Goal: Task Accomplishment & Management: Manage account settings

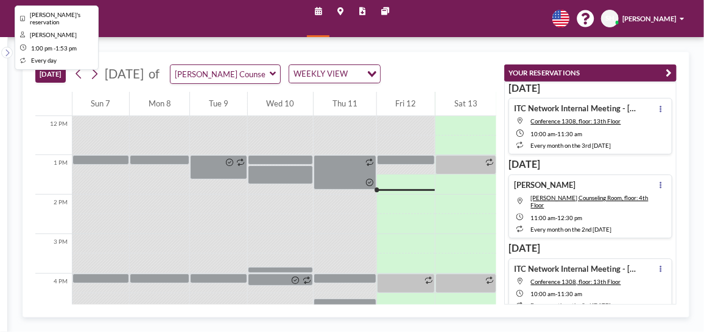
scroll to position [474, 0]
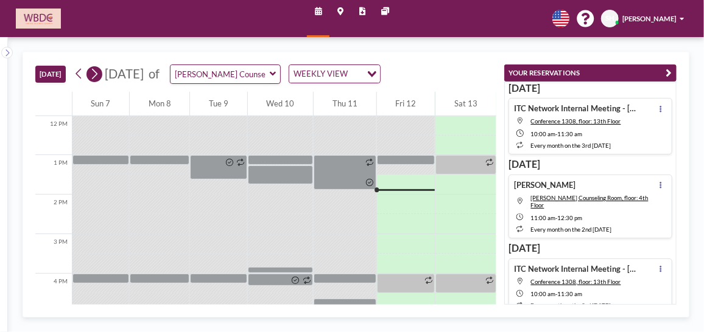
click at [97, 72] on icon at bounding box center [94, 74] width 5 height 10
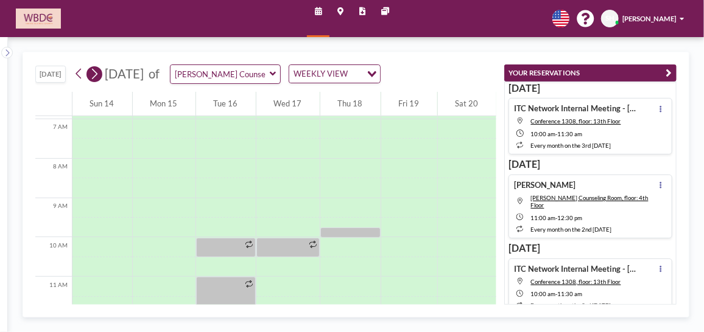
scroll to position [274, 0]
click at [276, 76] on icon at bounding box center [273, 74] width 6 height 10
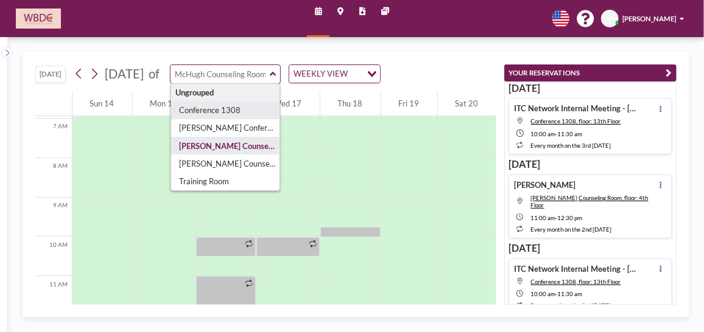
type input "Conference 1308"
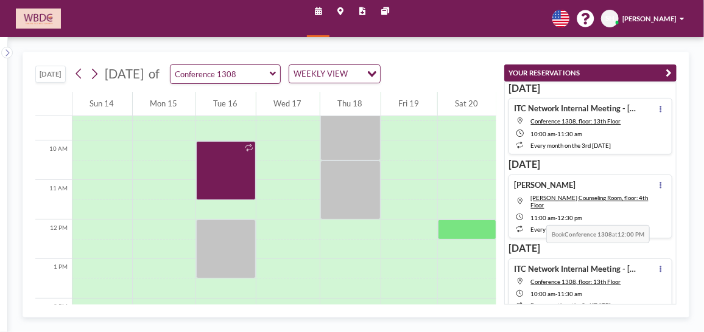
scroll to position [372, 0]
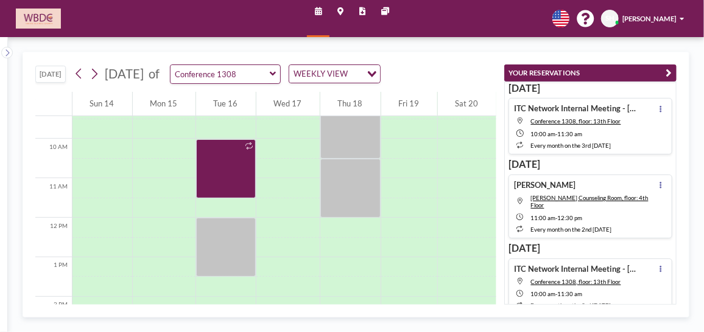
click at [276, 74] on icon at bounding box center [273, 74] width 6 height 10
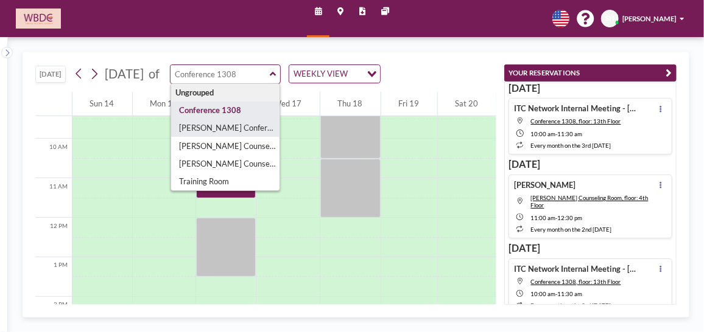
type input "[PERSON_NAME] Conference Room"
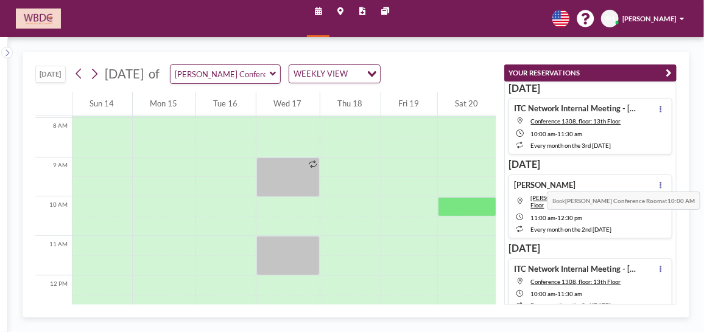
scroll to position [326, 0]
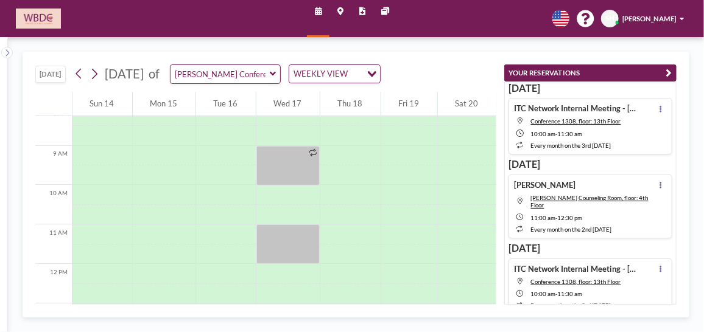
click at [276, 73] on icon at bounding box center [273, 74] width 6 height 4
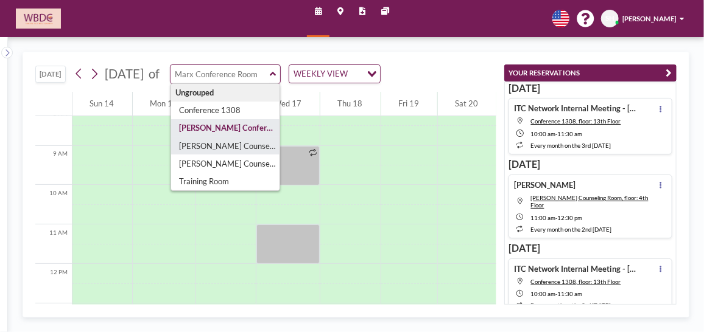
type input "[PERSON_NAME] Counseling Room"
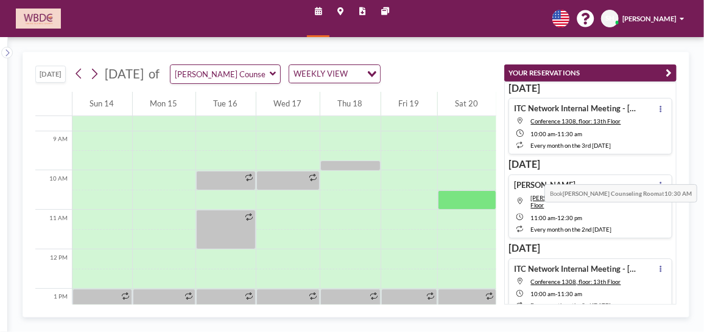
scroll to position [346, 0]
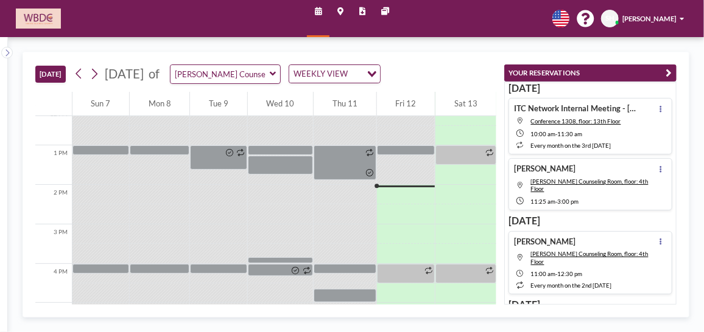
scroll to position [493, 0]
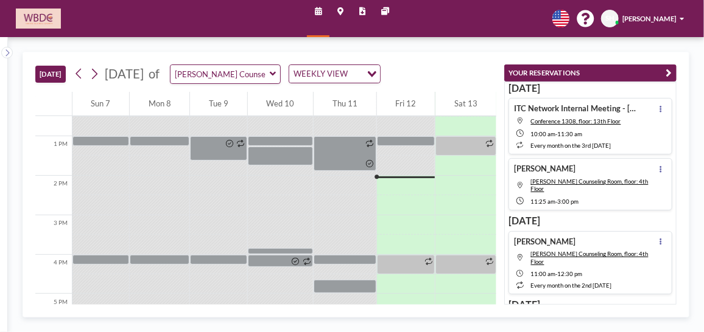
click at [673, 133] on div "[DATE] ITC Network Internal Meeting - [GEOGRAPHIC_DATA]'s Reservation Conferenc…" at bounding box center [590, 194] width 173 height 224
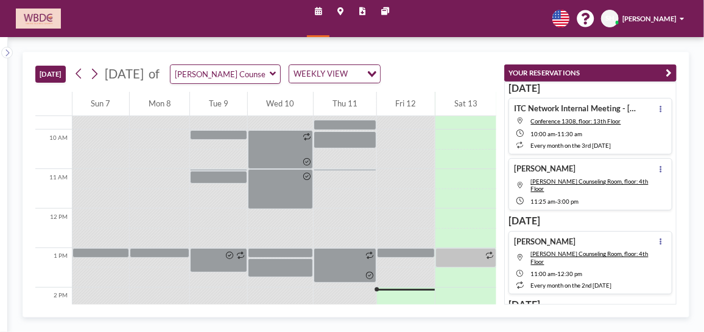
scroll to position [390, 0]
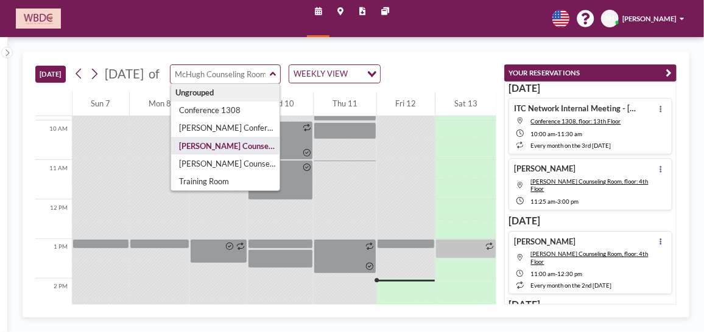
click at [270, 71] on input "text" at bounding box center [219, 74] width 99 height 18
type input "[PERSON_NAME] Counseling Room"
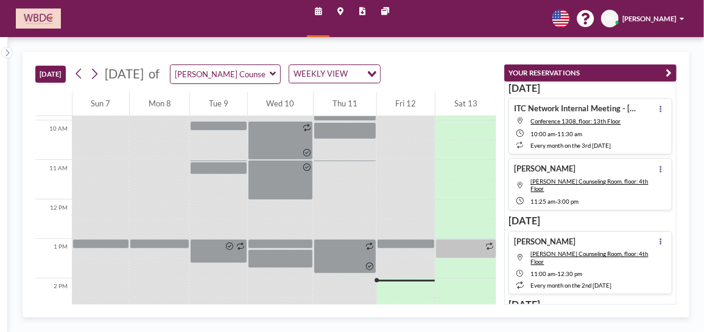
click at [276, 75] on icon at bounding box center [273, 74] width 6 height 10
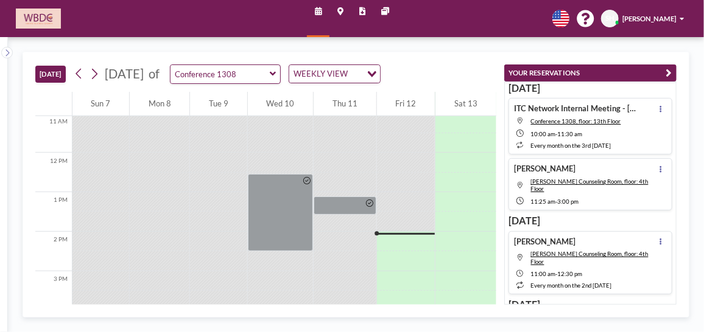
scroll to position [493, 0]
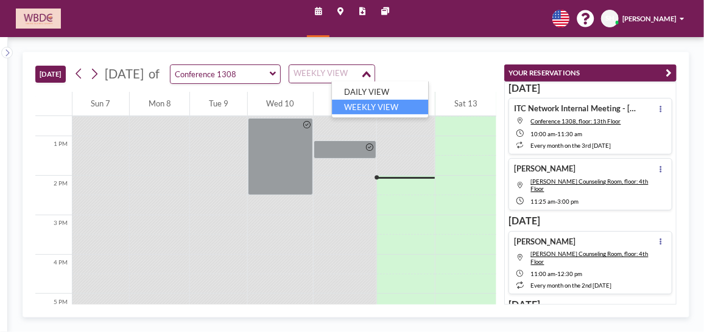
click at [360, 76] on div "WEEKLY VIEW" at bounding box center [324, 72] width 71 height 15
click at [394, 107] on li "WEEKLY VIEW" at bounding box center [380, 106] width 96 height 15
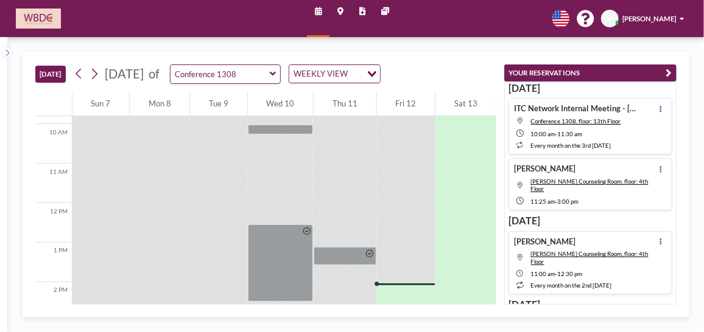
scroll to position [373, 0]
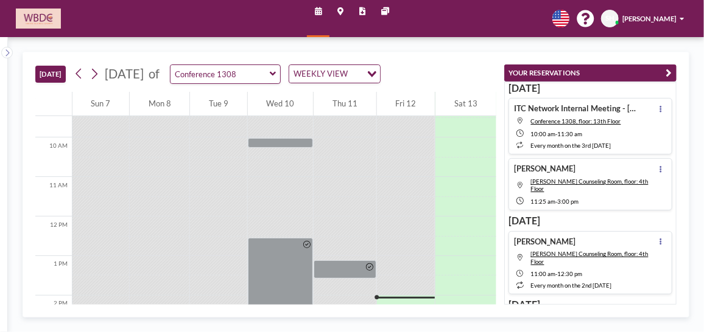
click at [380, 67] on div "Loading..." at bounding box center [370, 72] width 19 height 15
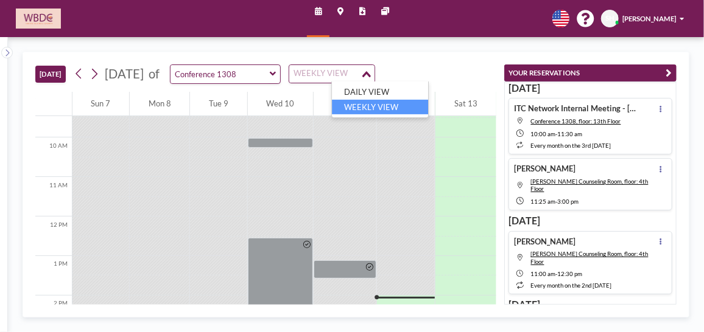
scroll to position [393, 0]
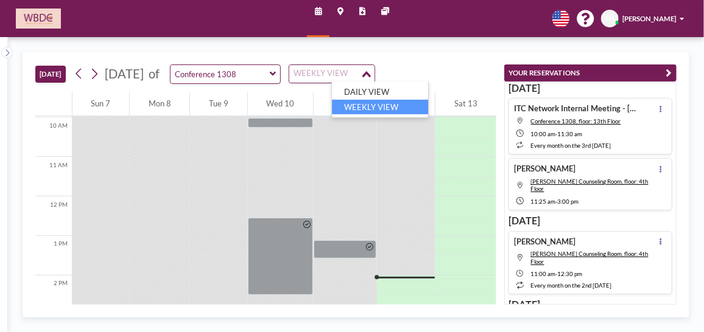
click at [167, 44] on div "[DATE] [DATE] of Conference 1308 WEEKLY VIEW Loading... 12 AM 1 AM 2 AM 3 AM 4 …" at bounding box center [356, 184] width 696 height 295
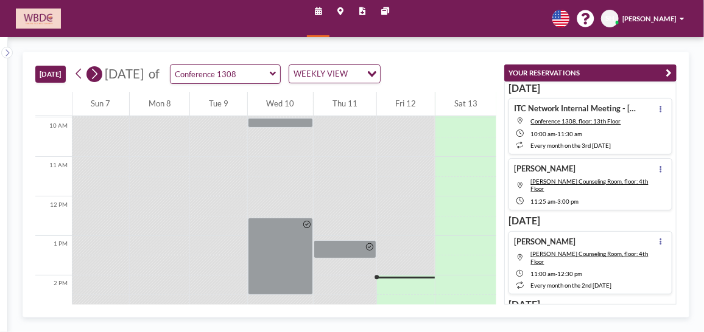
click at [96, 74] on icon at bounding box center [93, 73] width 9 height 15
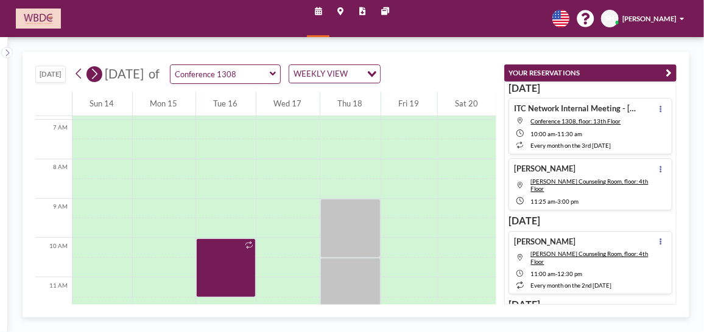
scroll to position [274, 0]
click at [574, 237] on h4 "[PERSON_NAME]" at bounding box center [544, 242] width 61 height 10
type input "[PERSON_NAME] Counseling Room"
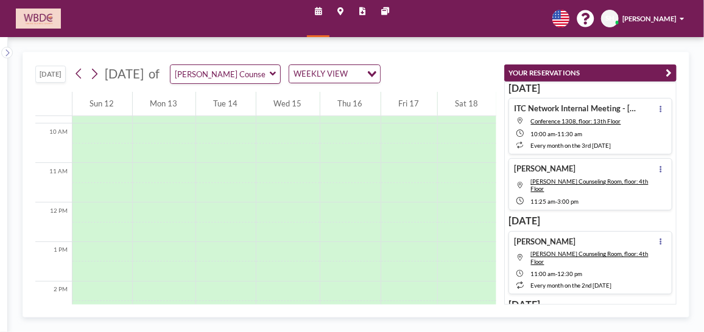
scroll to position [472, 0]
click at [659, 239] on icon at bounding box center [660, 243] width 3 height 8
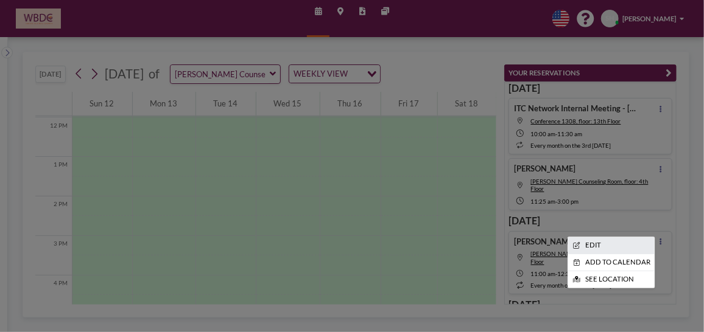
click at [584, 237] on li "EDIT" at bounding box center [611, 245] width 86 height 16
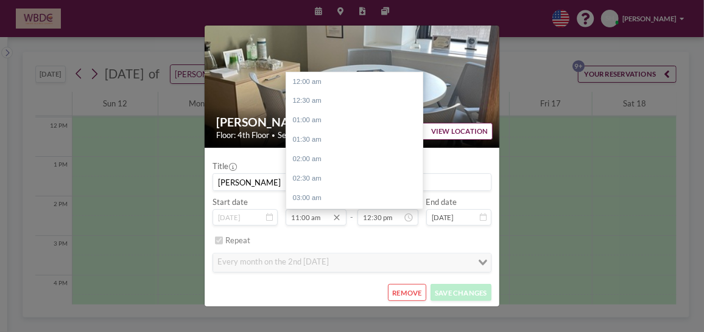
scroll to position [427, 0]
click at [298, 216] on input "11:00 am" at bounding box center [315, 217] width 61 height 17
drag, startPoint x: 303, startPoint y: 215, endPoint x: 315, endPoint y: 232, distance: 20.5
click at [303, 215] on input "10:00 am" at bounding box center [315, 217] width 61 height 17
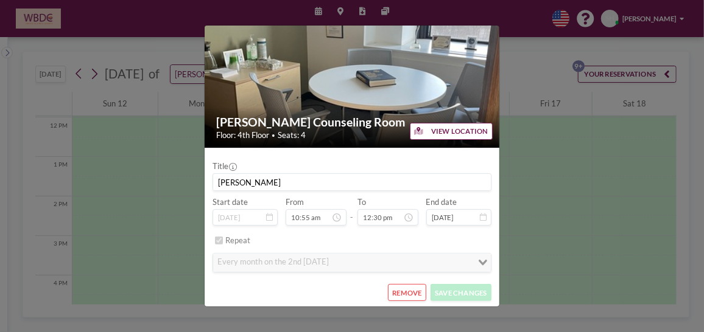
type input "10:55 am"
click at [145, 27] on div "[PERSON_NAME] Counseling Room Floor: 4th Floor • Seats: 4 VIEW LOCATION Title […" at bounding box center [352, 166] width 704 height 332
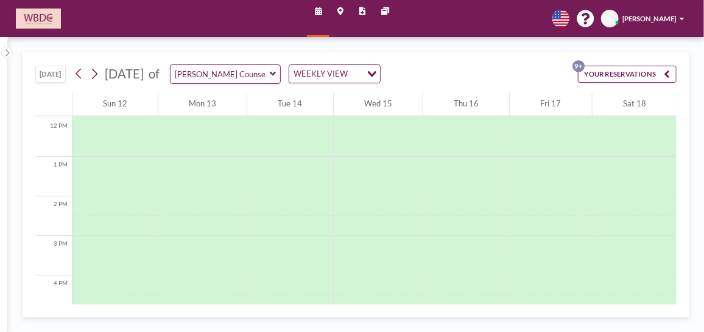
click at [609, 74] on button "YOUR RESERVATIONS 9+" at bounding box center [627, 74] width 99 height 17
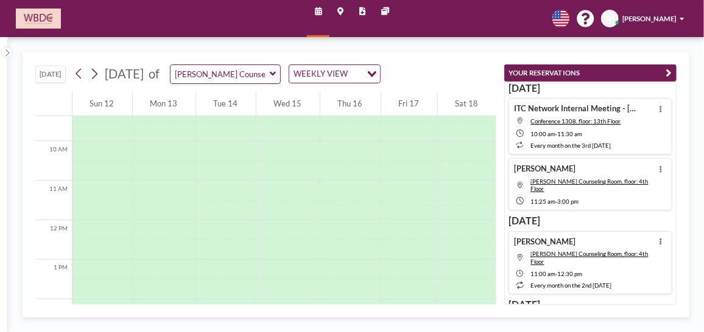
scroll to position [373, 0]
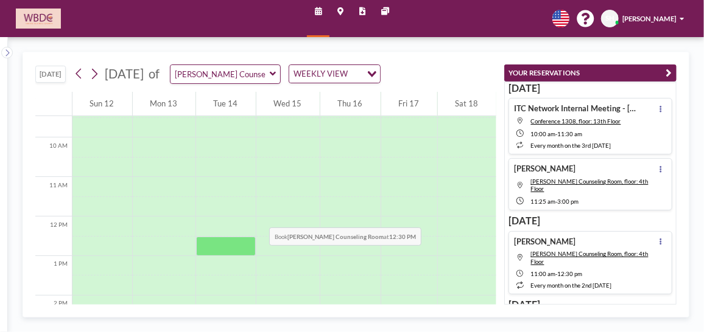
click at [237, 198] on div at bounding box center [226, 206] width 60 height 19
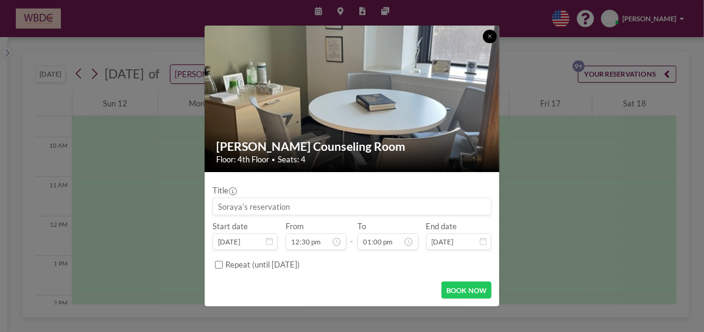
click at [489, 35] on icon at bounding box center [490, 36] width 4 height 6
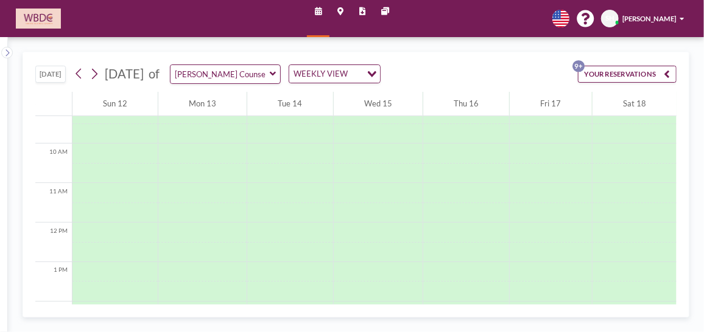
scroll to position [0, 0]
click at [656, 76] on button "YOUR RESERVATIONS 9+" at bounding box center [627, 74] width 99 height 17
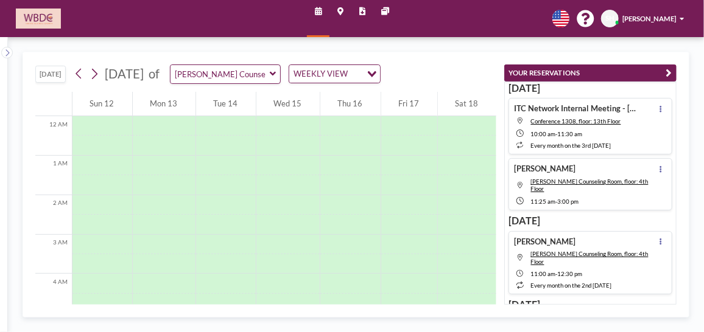
click at [557, 103] on h4 "ITC Network Internal Meeting - [GEOGRAPHIC_DATA]'s Reservation" at bounding box center [576, 108] width 124 height 10
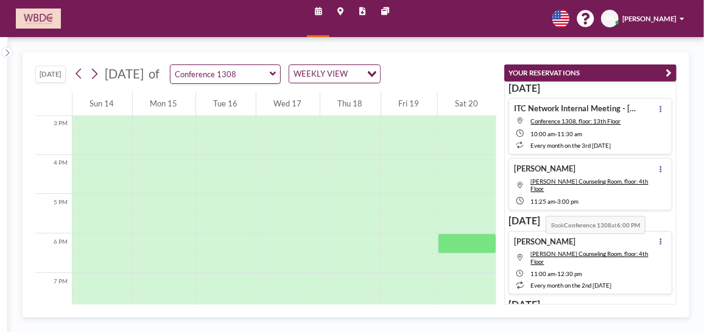
scroll to position [525, 0]
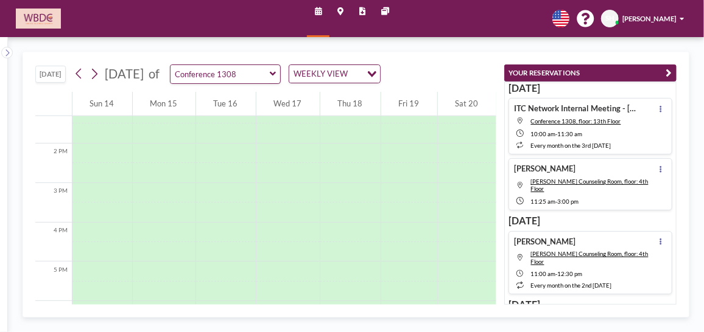
click at [567, 164] on h4 "[PERSON_NAME]" at bounding box center [544, 169] width 61 height 10
type input "[PERSON_NAME] Counseling Room"
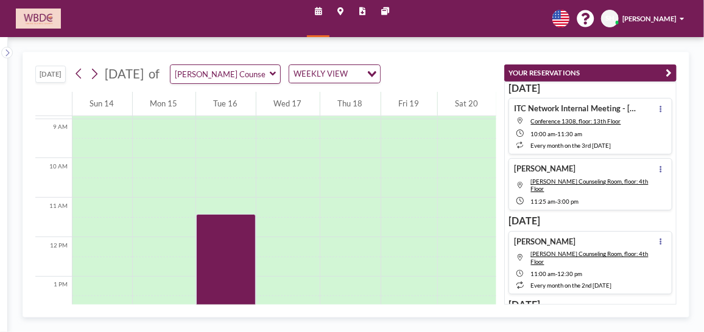
scroll to position [339, 0]
click at [276, 74] on icon at bounding box center [273, 74] width 6 height 4
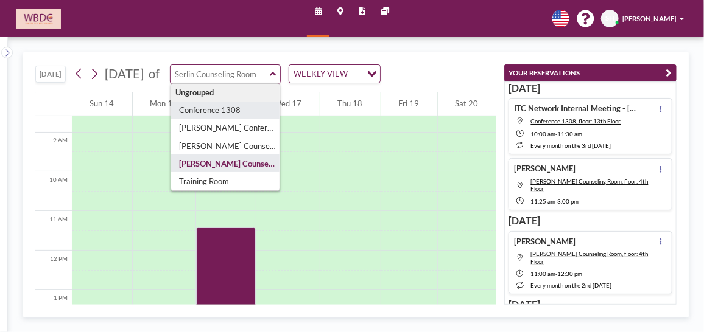
type input "Conference 1308"
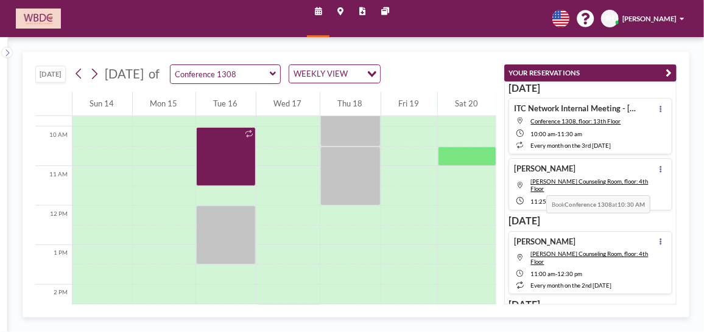
scroll to position [310, 0]
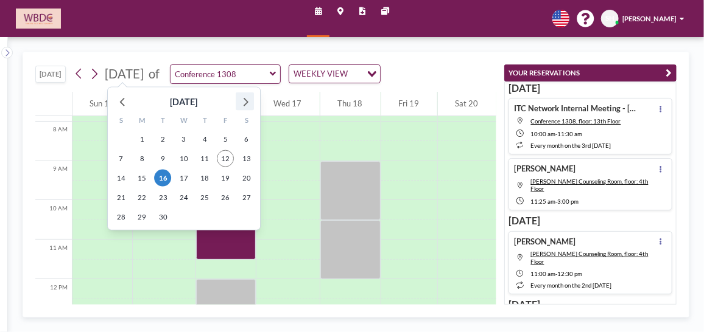
click at [251, 102] on icon at bounding box center [245, 102] width 16 height 16
click at [160, 178] on span "14" at bounding box center [163, 178] width 17 height 17
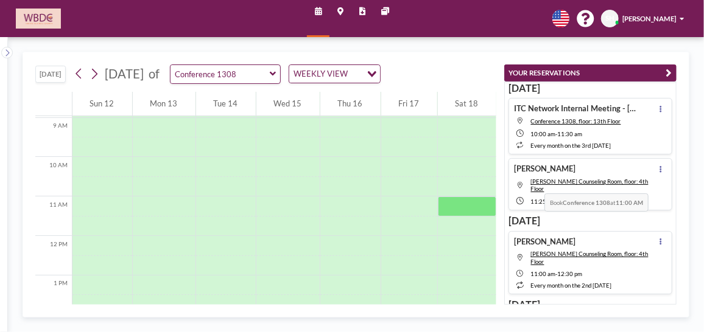
scroll to position [348, 0]
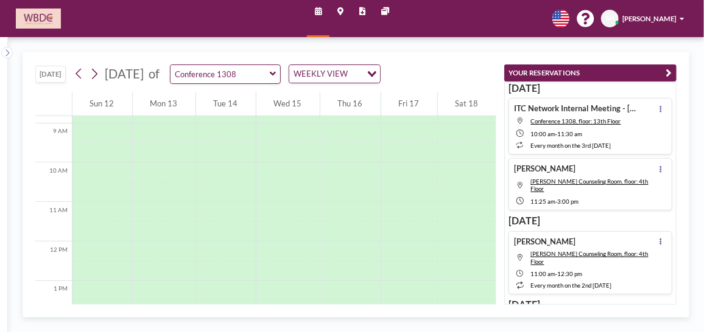
click at [276, 73] on icon at bounding box center [273, 74] width 6 height 4
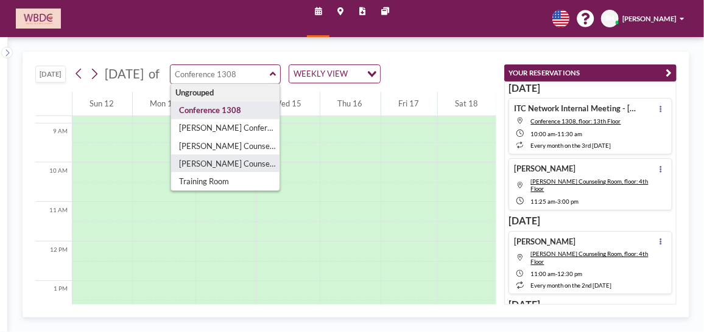
type input "[PERSON_NAME] Counseling Room"
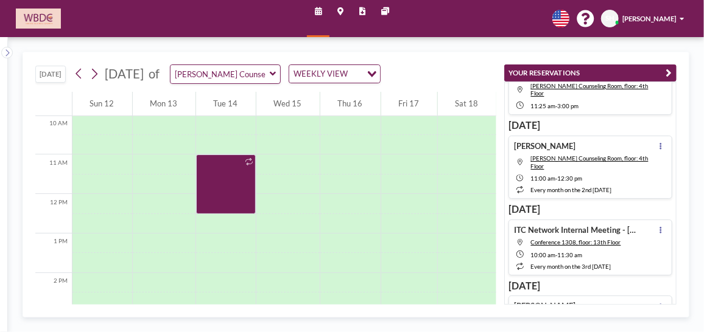
scroll to position [0, 0]
